Goal: Find specific page/section: Find specific page/section

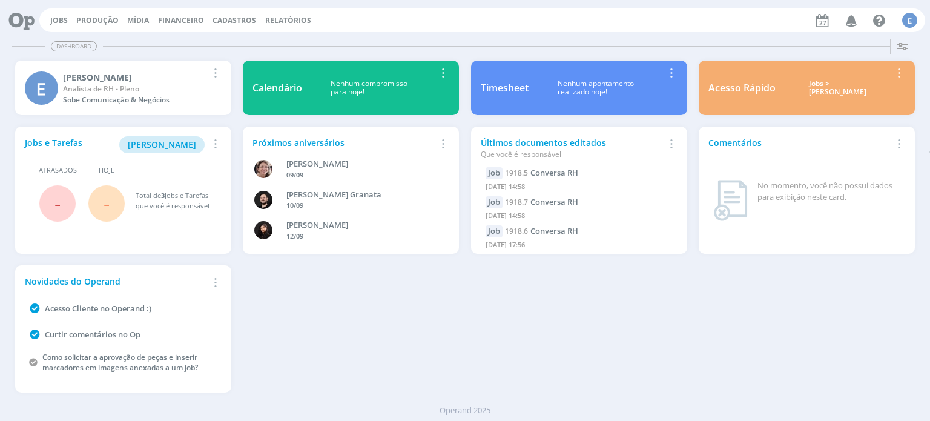
click at [246, 14] on div "Jobs Produção Mídia Financeiro Cadastros Relatórios Notificações Central de Aju…" at bounding box center [481, 20] width 885 height 24
click at [247, 24] on span "Cadastros" at bounding box center [234, 20] width 44 height 10
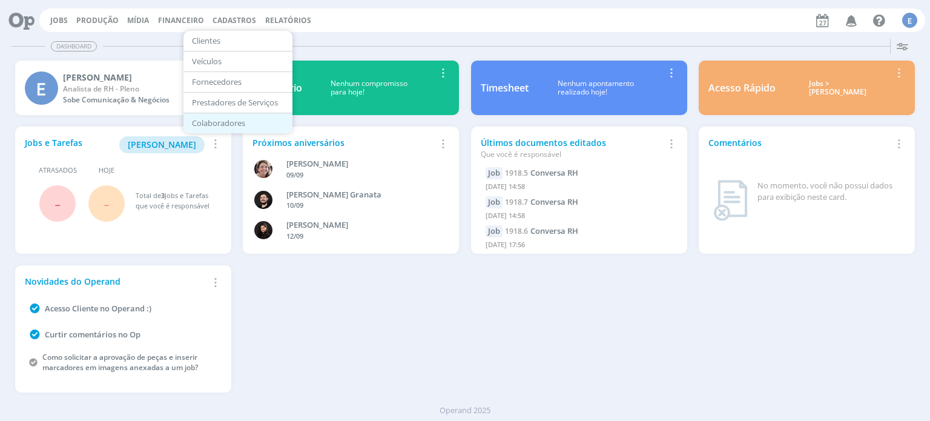
click at [241, 118] on link "Colaboradores" at bounding box center [238, 123] width 102 height 19
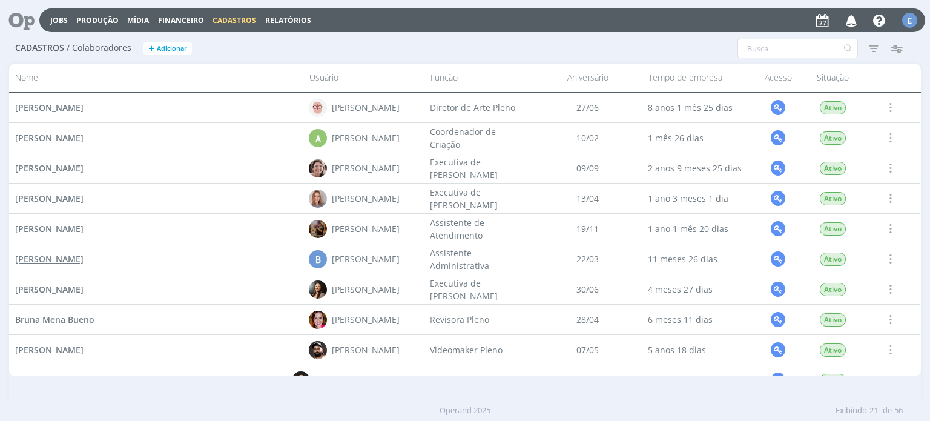
click at [64, 258] on span "[PERSON_NAME]" at bounding box center [49, 258] width 68 height 11
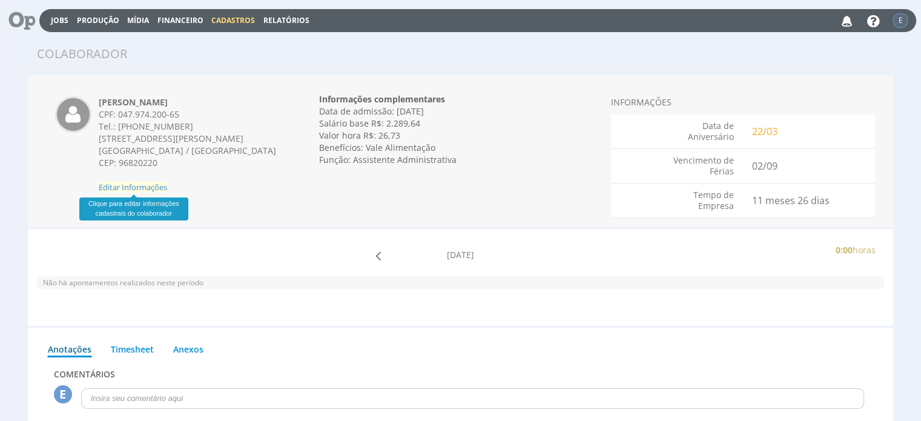
click at [148, 186] on span "Editar Informações" at bounding box center [133, 187] width 68 height 11
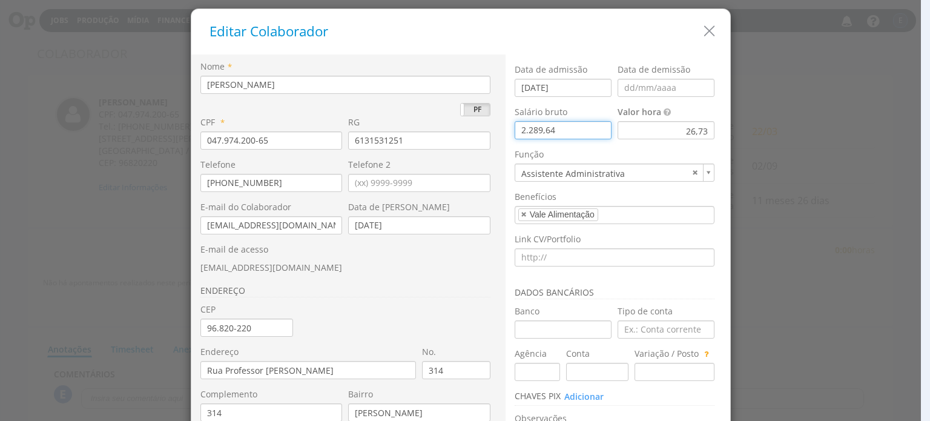
drag, startPoint x: 551, startPoint y: 126, endPoint x: 504, endPoint y: 136, distance: 48.7
click at [505, 135] on div "Data de admissão [DATE] Data de demissão Salário bruto Valor total 2.289,64 [GE…" at bounding box center [617, 293] width 225 height 479
click at [708, 30] on icon "button" at bounding box center [709, 31] width 18 height 18
